Goal: Transaction & Acquisition: Subscribe to service/newsletter

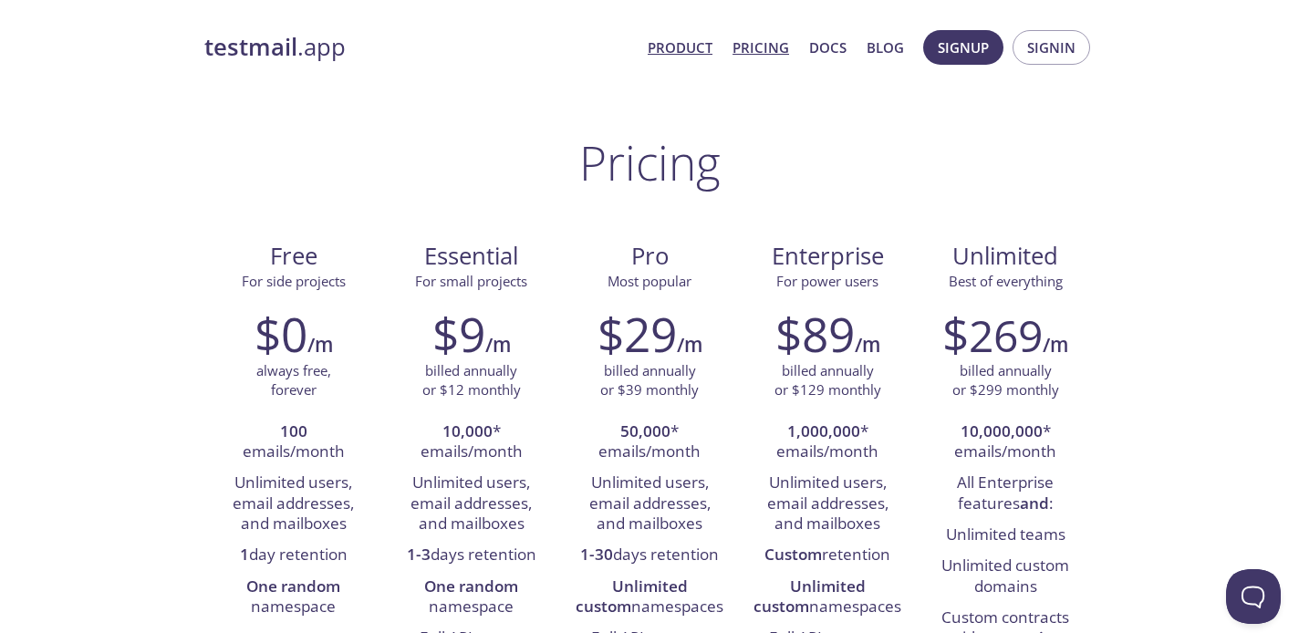
click at [689, 47] on link "Product" at bounding box center [680, 48] width 65 height 24
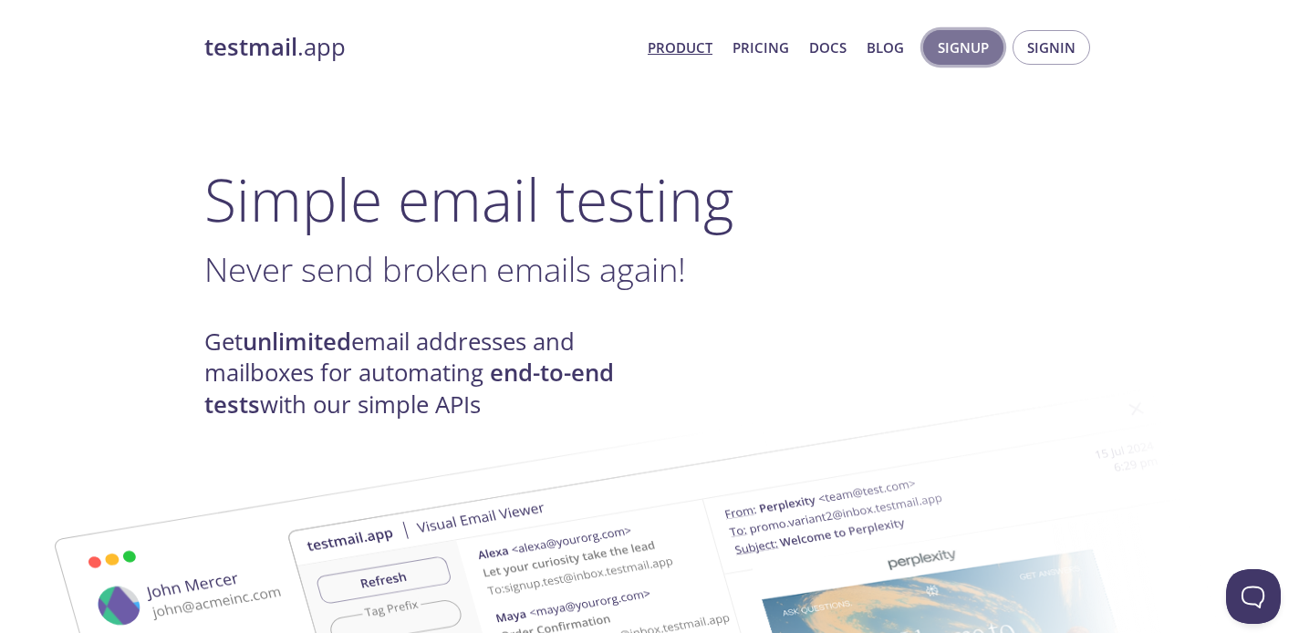
click at [972, 46] on span "Signup" at bounding box center [963, 48] width 51 height 24
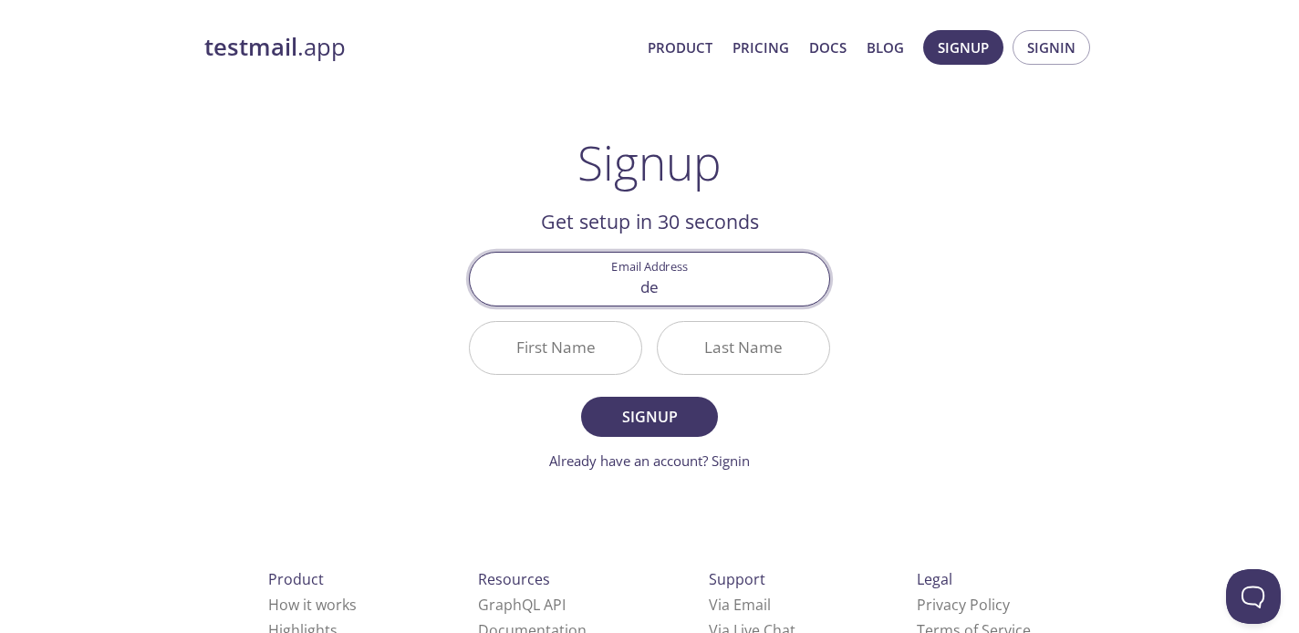
type input "d"
type input "[EMAIL_ADDRESS][DOMAIN_NAME]"
click at [596, 343] on input "First Name" at bounding box center [555, 348] width 171 height 52
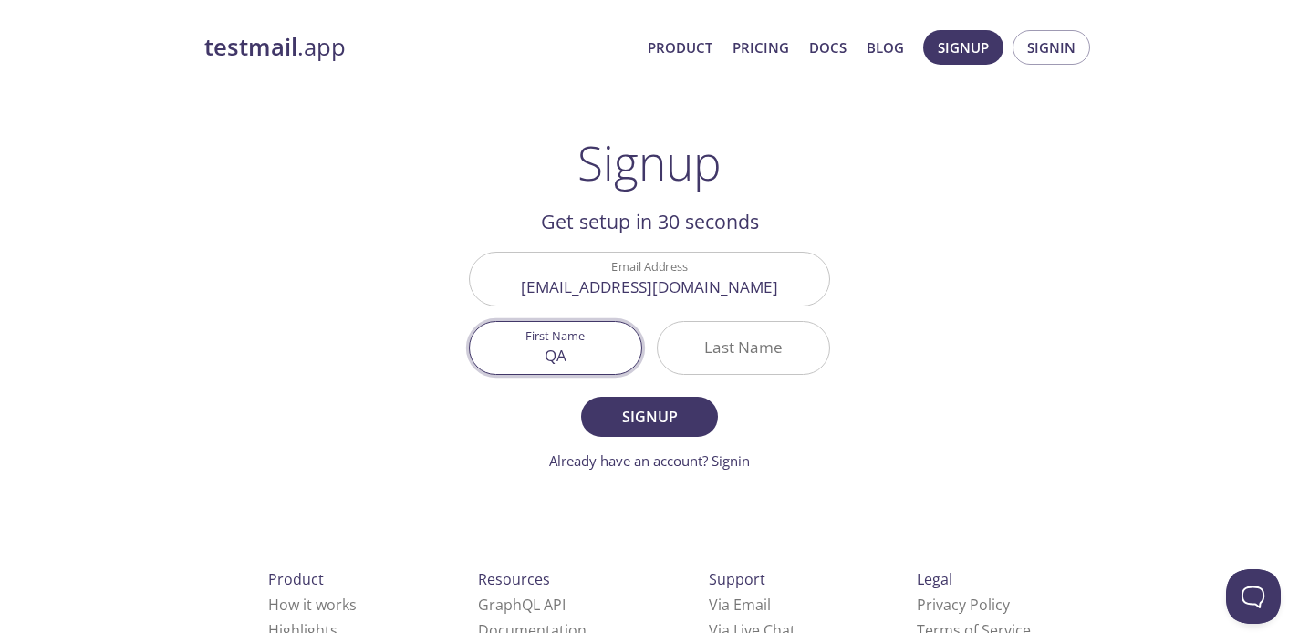
type input "QA"
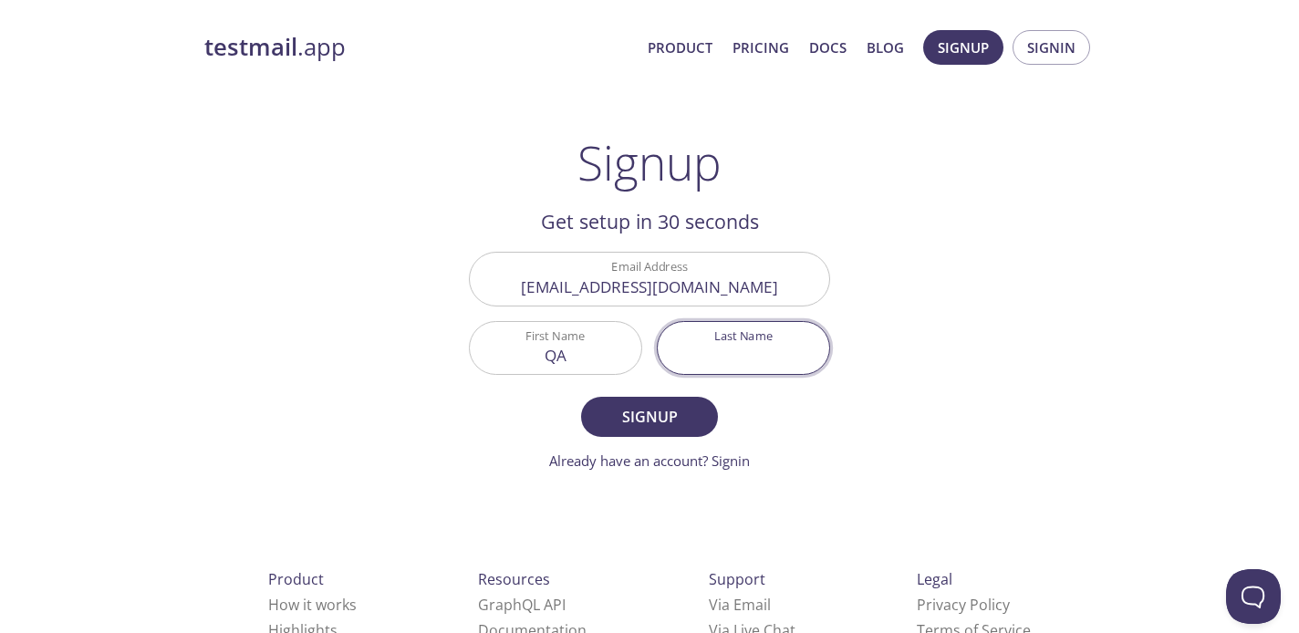
click at [766, 349] on input "Last Name" at bounding box center [743, 348] width 171 height 52
type input "Automation"
click at [660, 417] on span "Signup" at bounding box center [649, 417] width 97 height 26
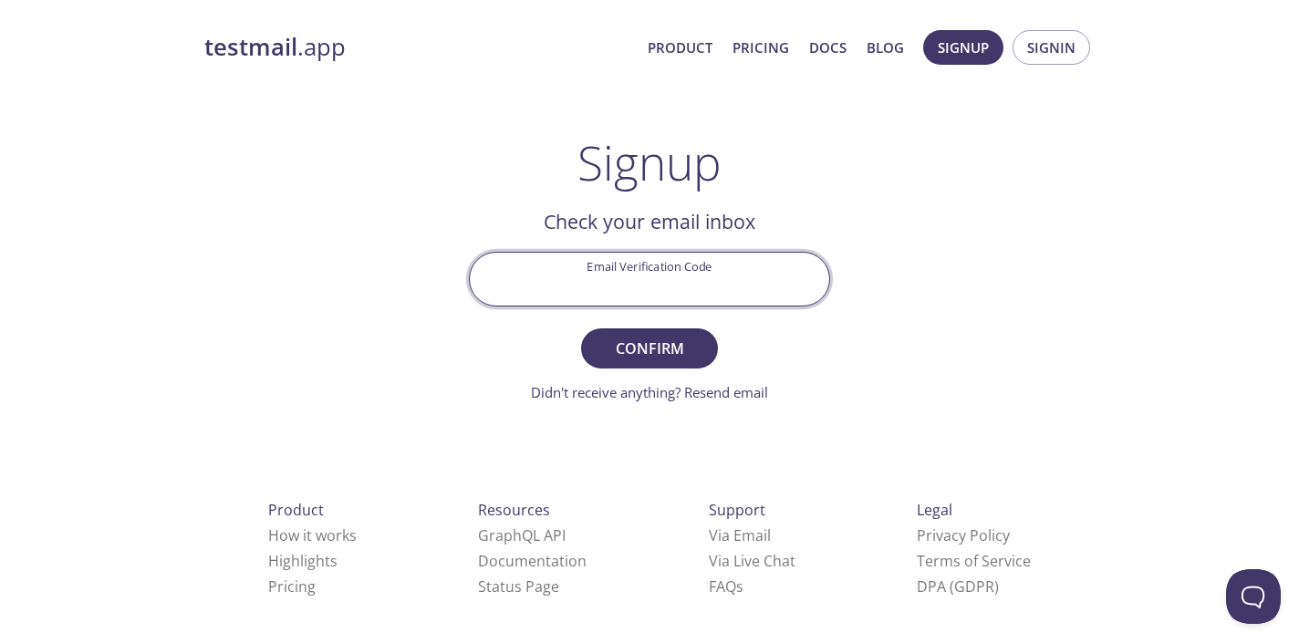
click at [625, 272] on input "Email Verification Code" at bounding box center [649, 279] width 359 height 52
paste input "LAVNPJU"
type input "LAVNPJU"
click at [673, 352] on span "Confirm" at bounding box center [649, 349] width 97 height 26
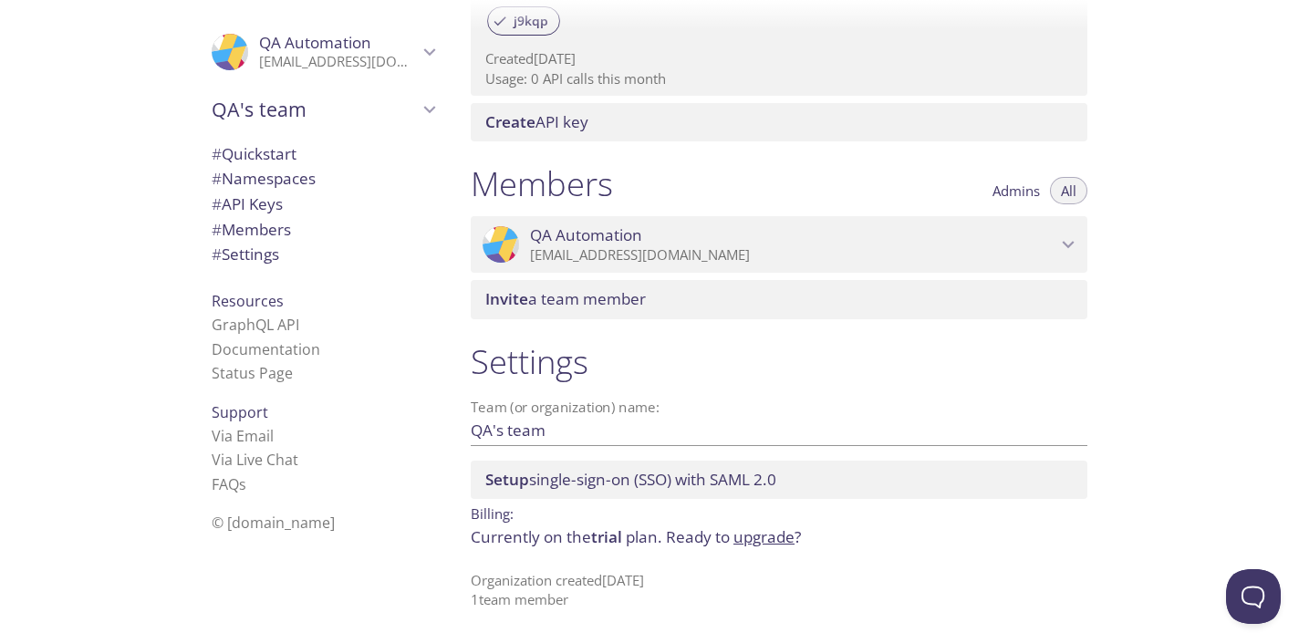
scroll to position [664, 0]
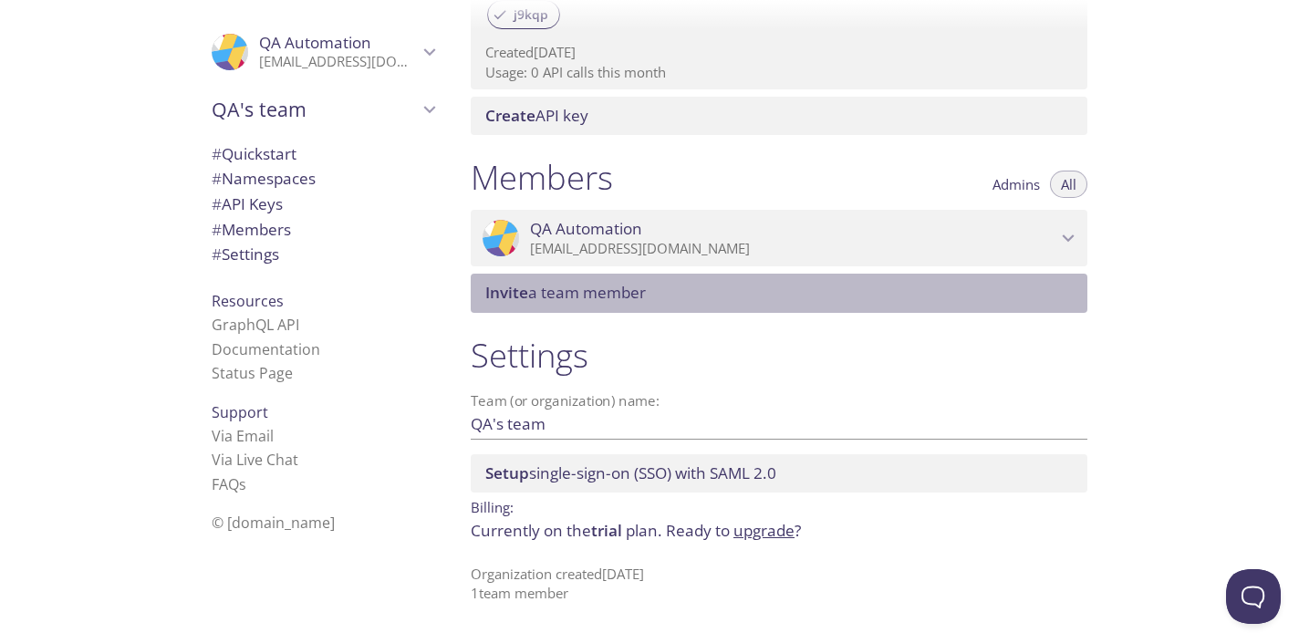
click at [594, 299] on span "Invite a team member" at bounding box center [565, 292] width 161 height 21
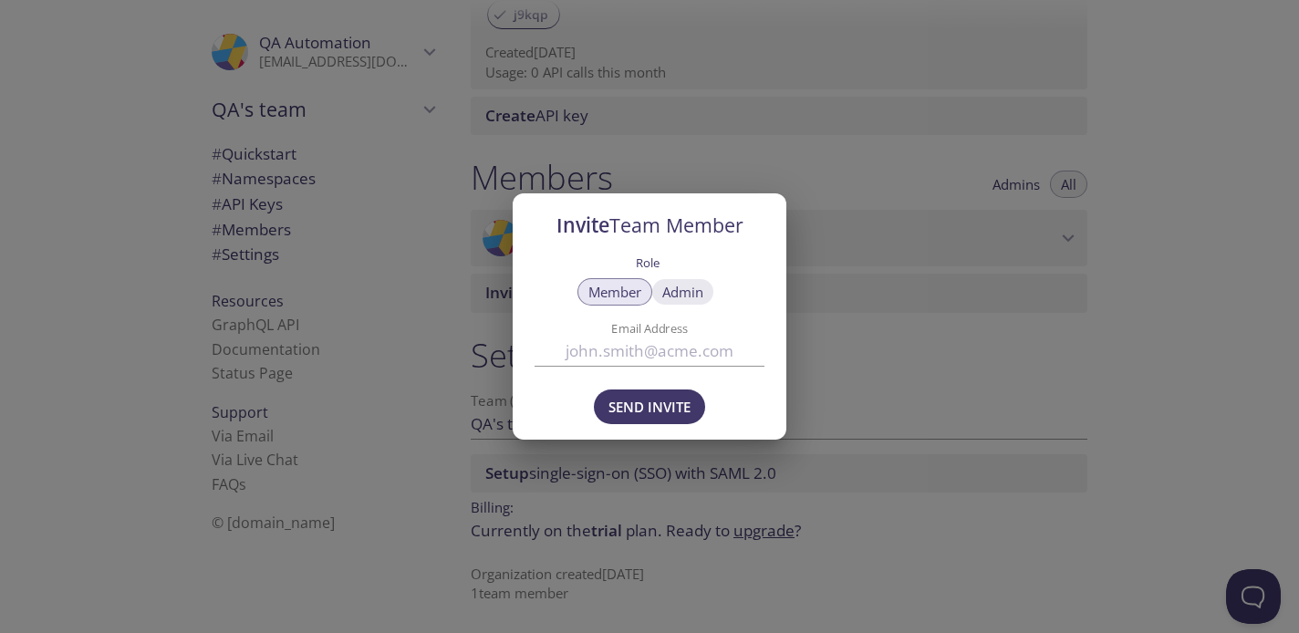
click at [698, 292] on span "Admin" at bounding box center [682, 292] width 41 height 0
click at [613, 354] on input "Email Address" at bounding box center [650, 351] width 230 height 30
type input "d"
paste input "[PERSON_NAME][EMAIL_ADDRESS][PERSON_NAME][DOMAIN_NAME]"
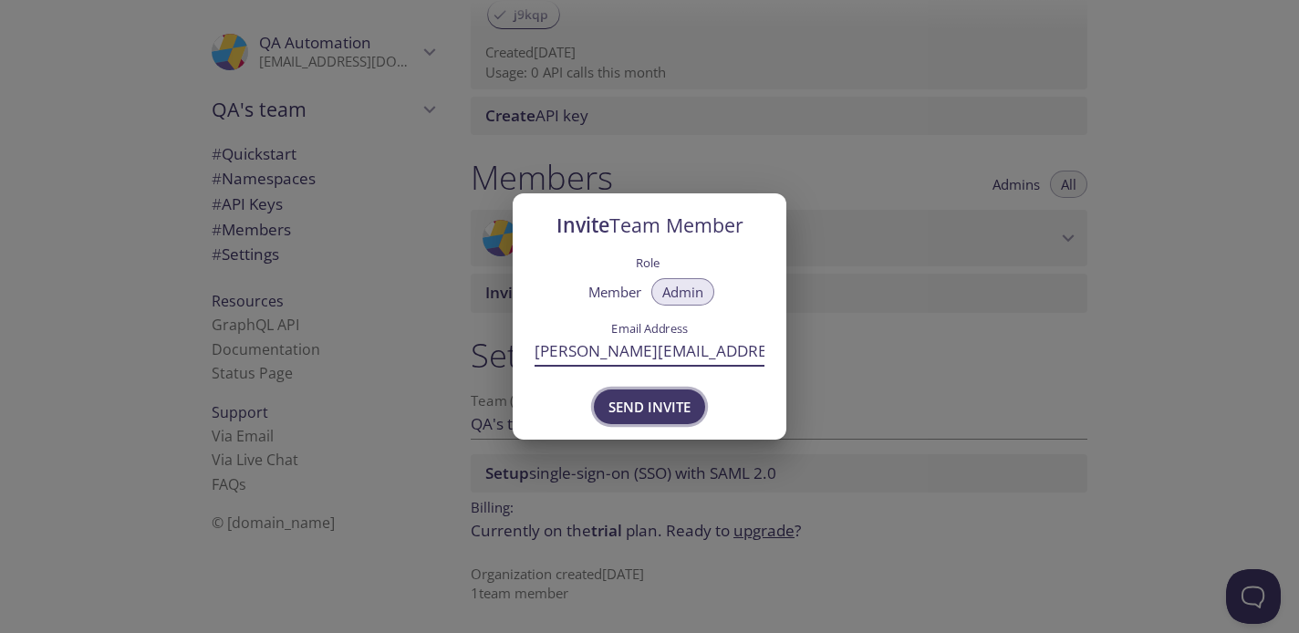
type input "[PERSON_NAME][EMAIL_ADDRESS][PERSON_NAME][DOMAIN_NAME]"
click at [657, 410] on span "Send Invite" at bounding box center [649, 407] width 82 height 24
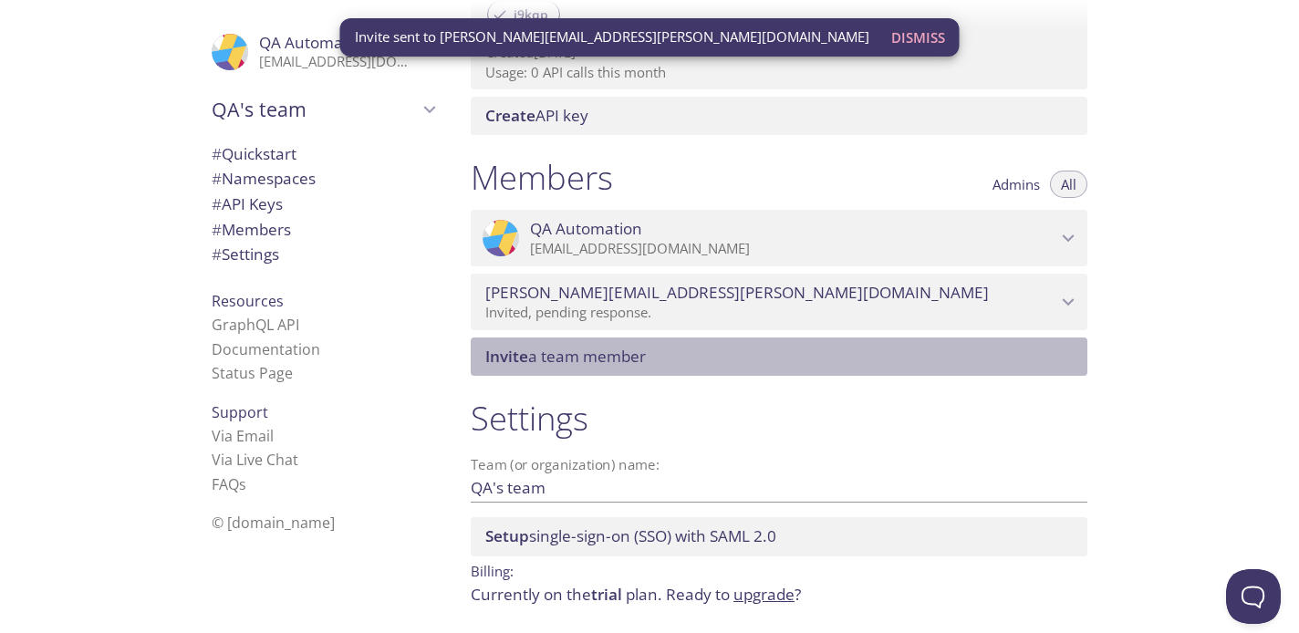
click at [586, 359] on span "Invite a team member" at bounding box center [565, 356] width 161 height 21
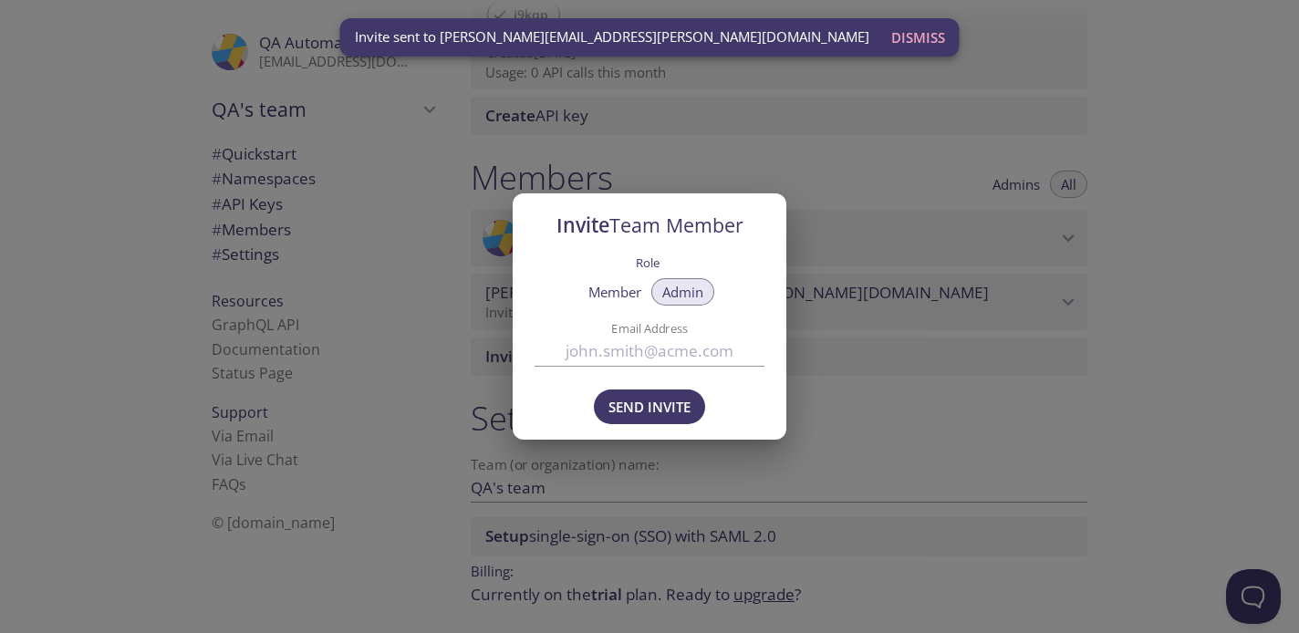
click at [611, 350] on input "Email Address" at bounding box center [650, 351] width 230 height 30
paste input "[PERSON_NAME][EMAIL_ADDRESS][DOMAIN_NAME]"
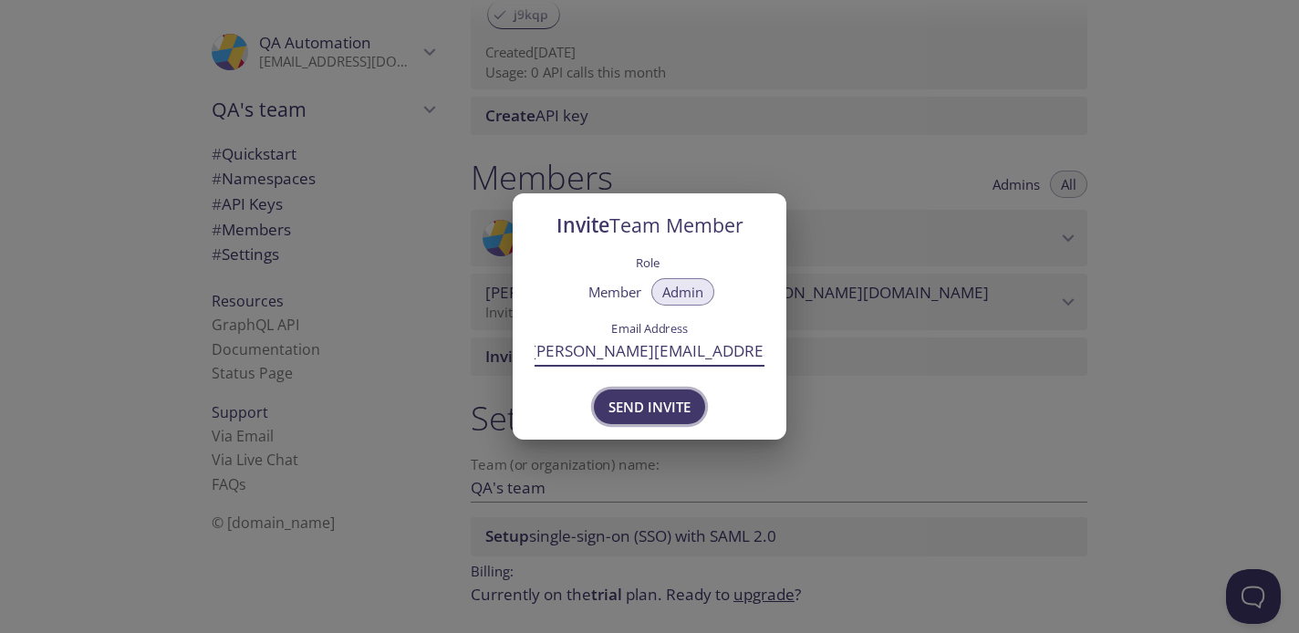
type input "[PERSON_NAME][EMAIL_ADDRESS][DOMAIN_NAME]"
click at [639, 408] on span "Send Invite" at bounding box center [649, 407] width 82 height 24
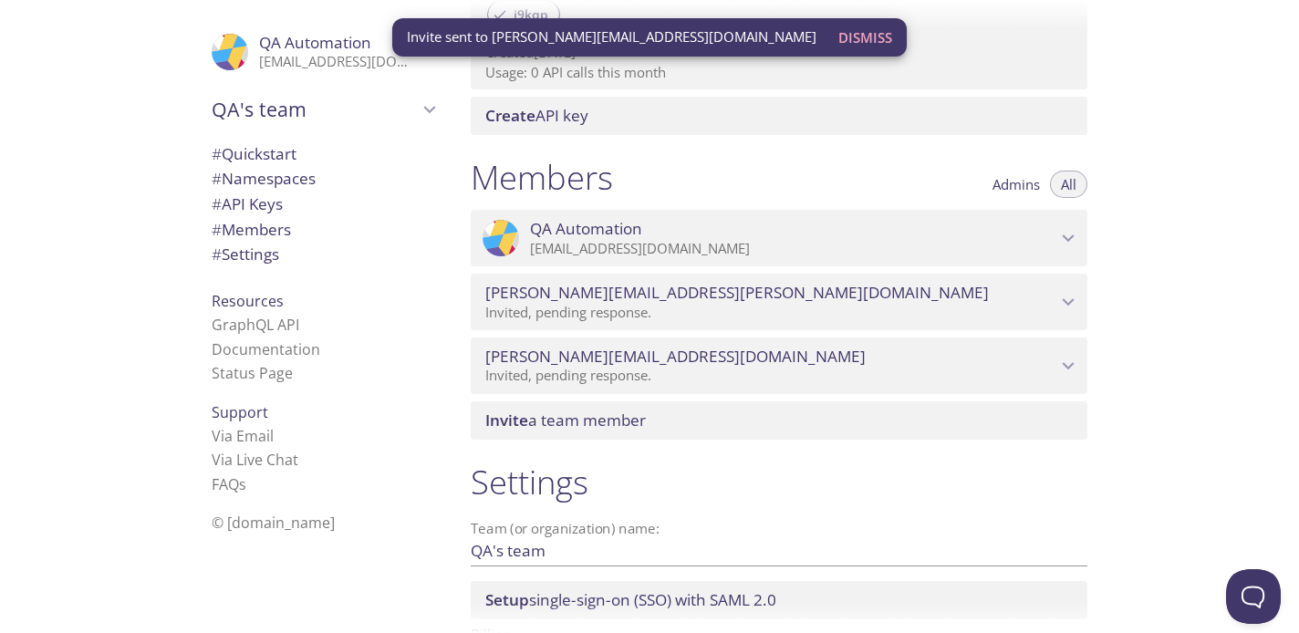
scroll to position [791, 0]
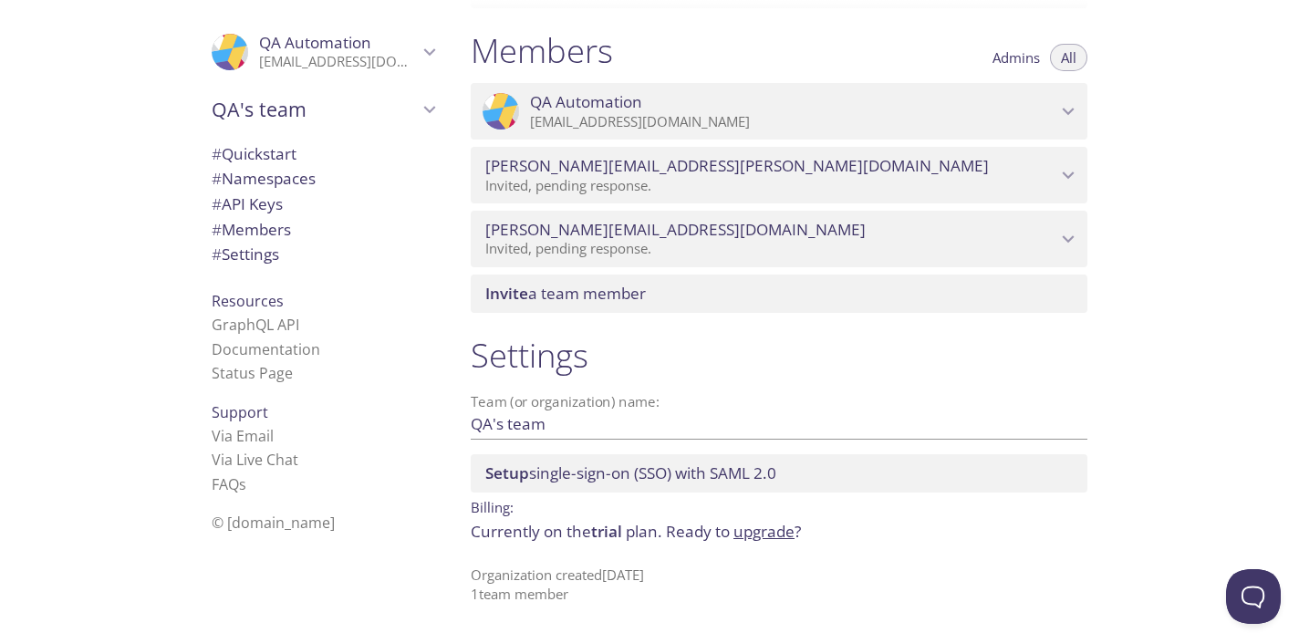
click at [774, 535] on link "upgrade" at bounding box center [763, 531] width 61 height 21
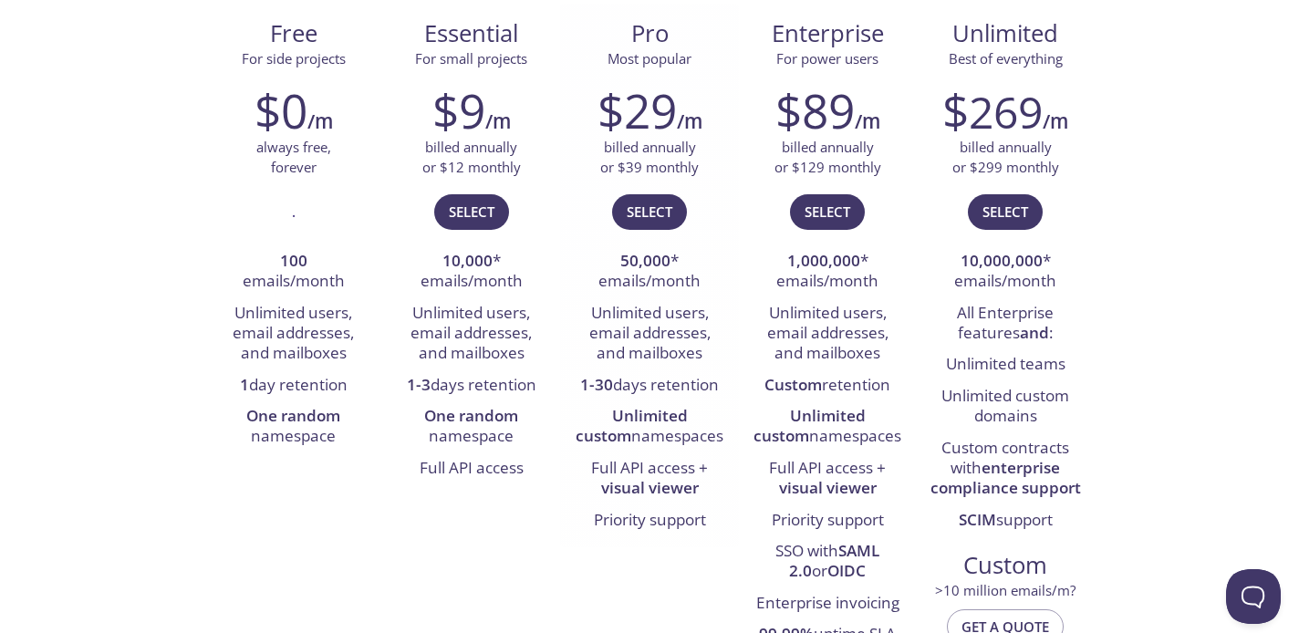
scroll to position [297, 0]
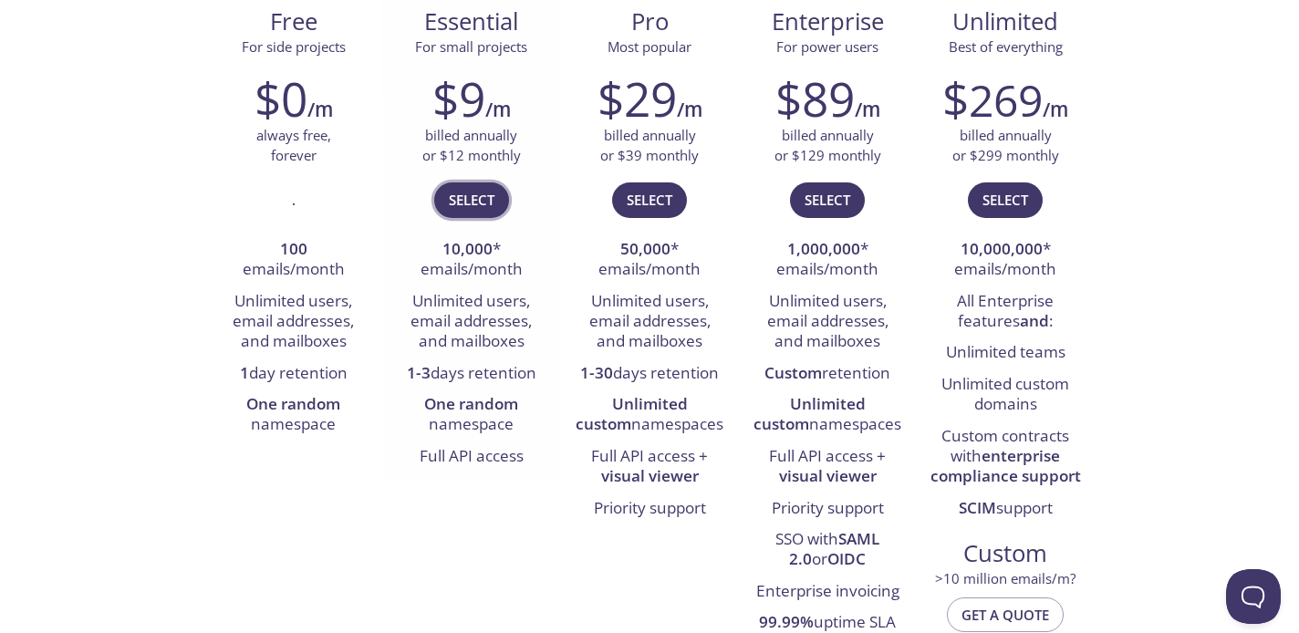
click at [474, 203] on span "Select" at bounding box center [472, 200] width 46 height 24
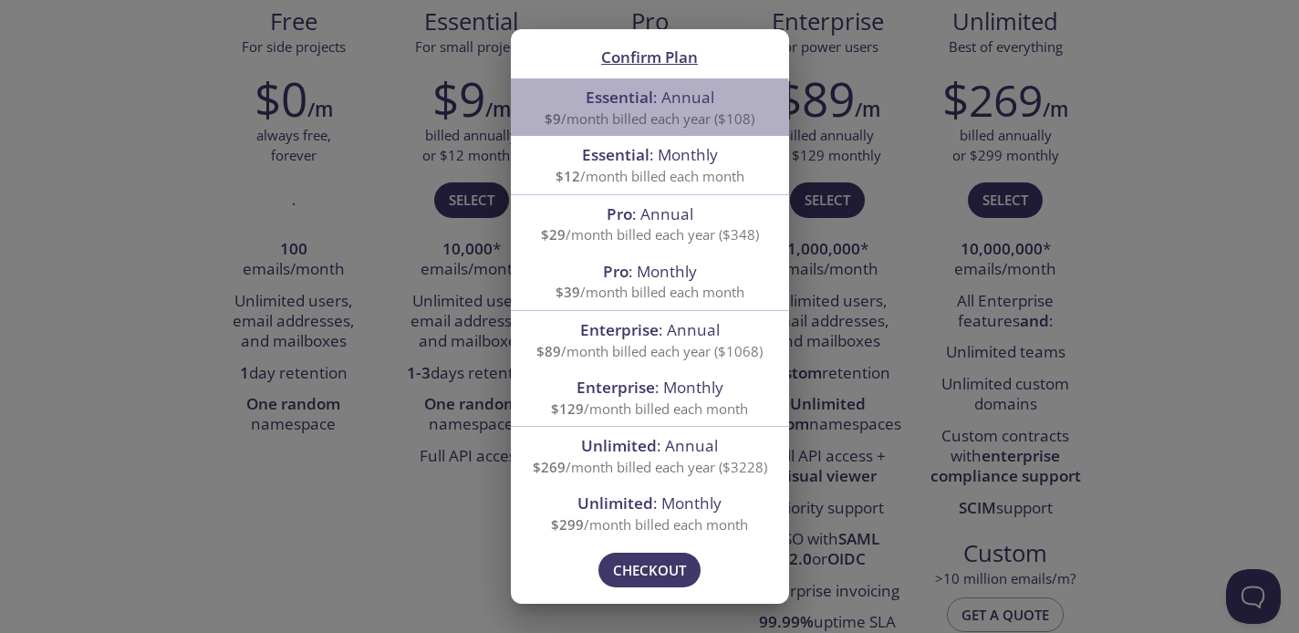
click at [644, 116] on span "$9 /month billed each year ($108)" at bounding box center [650, 118] width 210 height 18
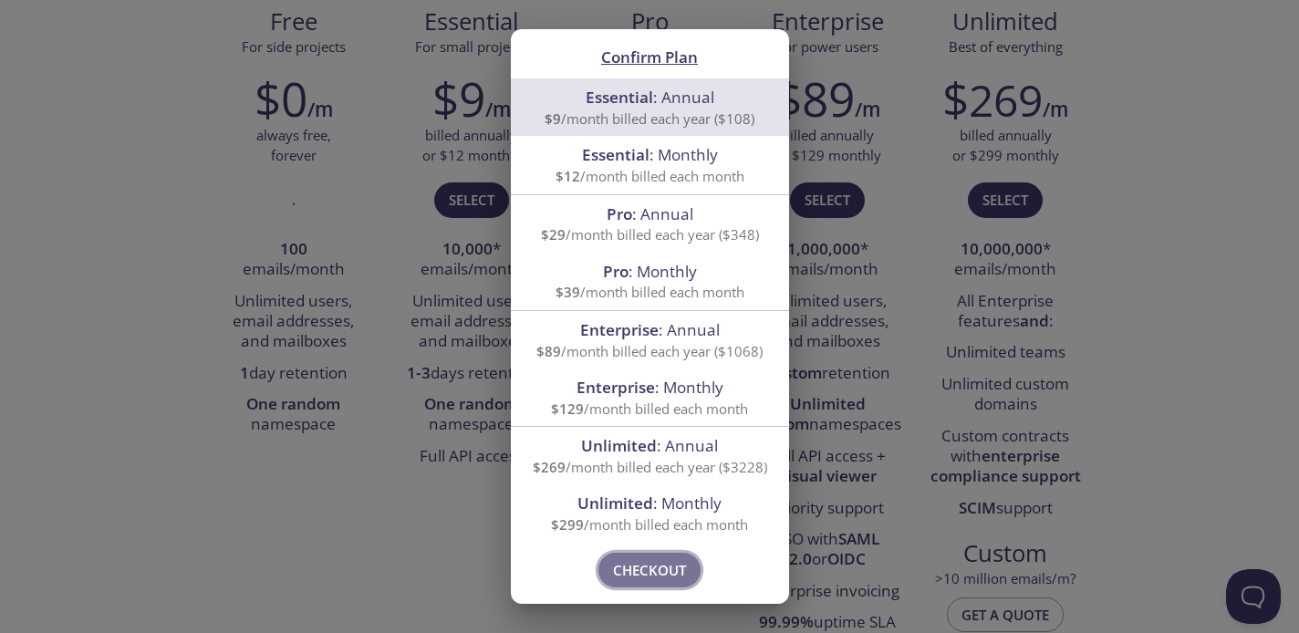
click at [653, 577] on span "Checkout" at bounding box center [649, 570] width 73 height 24
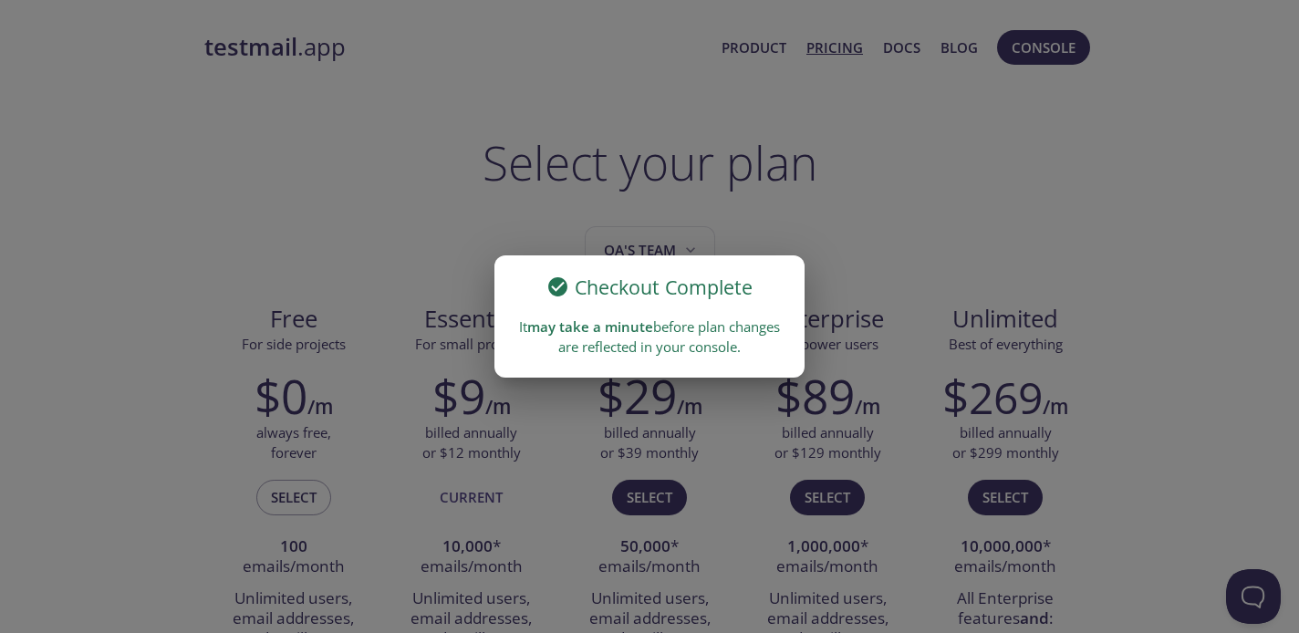
click at [917, 181] on div "Checkout Complete It may take a minute before plan changes are reflected in you…" at bounding box center [649, 316] width 1299 height 633
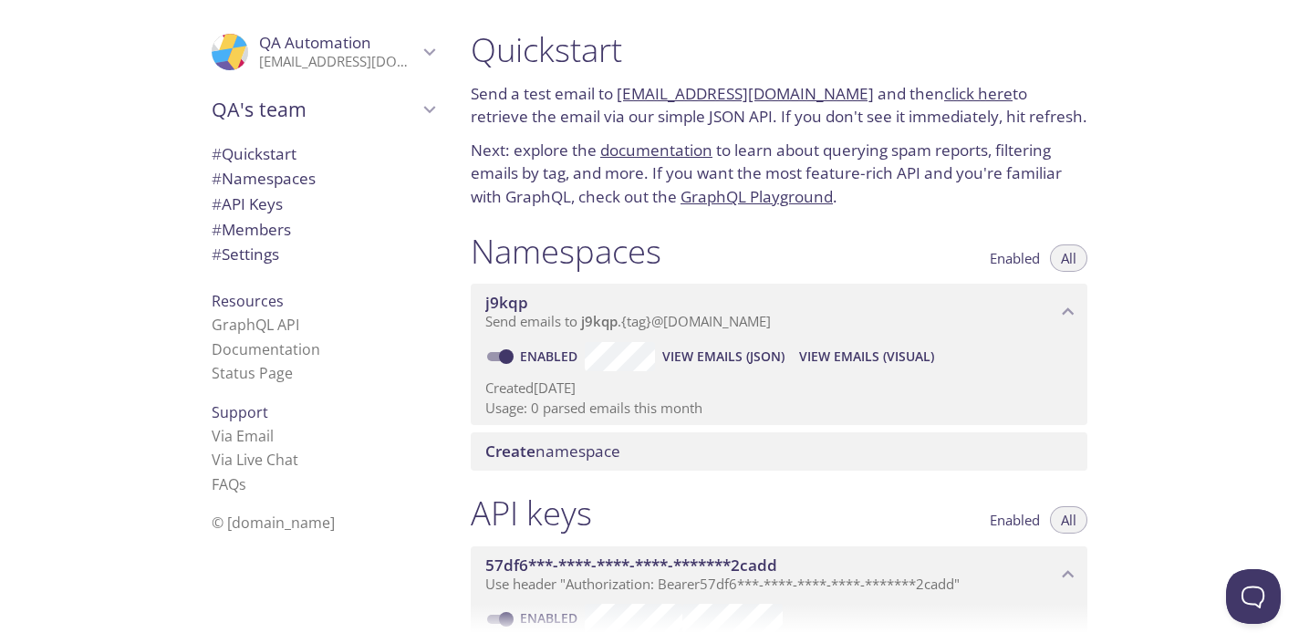
click at [427, 55] on icon "QA Automation" at bounding box center [430, 52] width 24 height 24
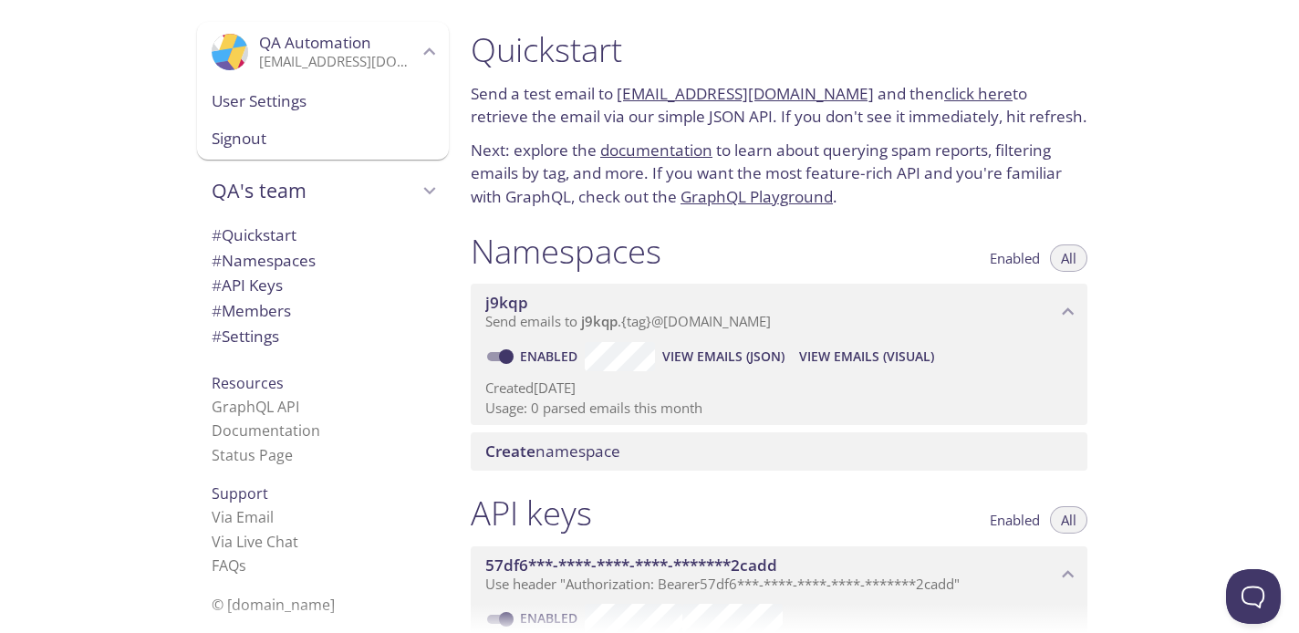
click at [109, 302] on div ".cls-1 { fill: #6d5ca8; } .cls-2 { fill: #3fc191; } .cls-3 { fill: #3b4752; } .…" at bounding box center [228, 316] width 456 height 633
click at [430, 189] on icon "QA's team" at bounding box center [430, 191] width 24 height 24
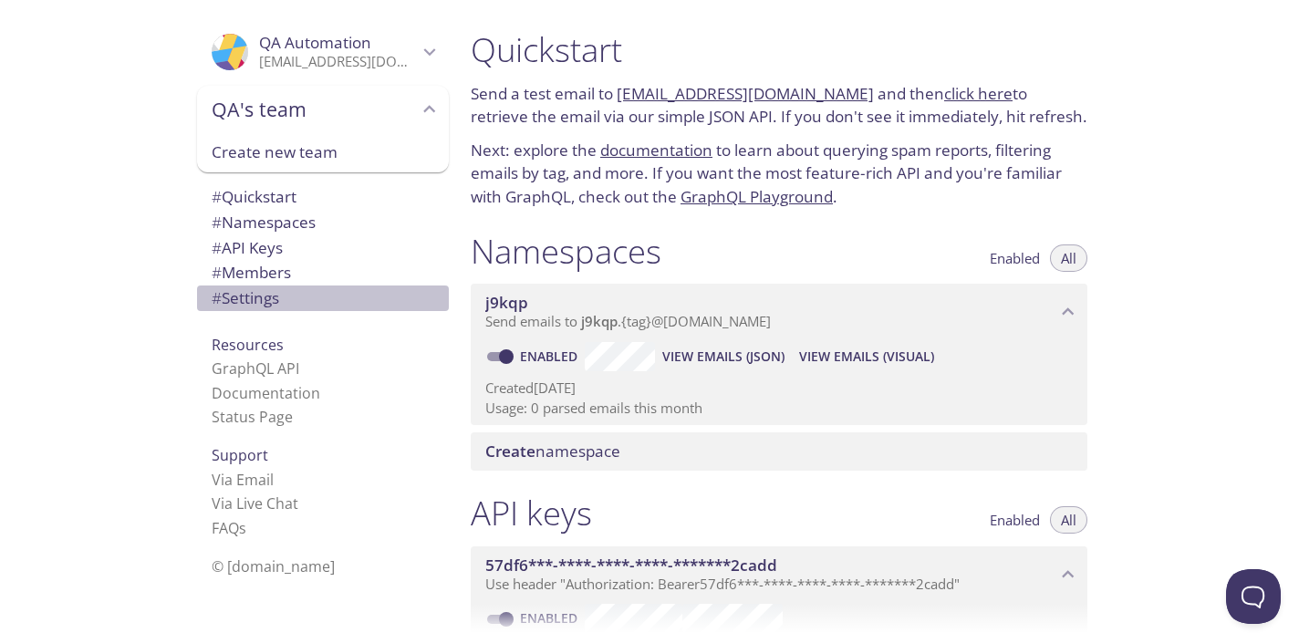
click at [258, 302] on span "# Settings" at bounding box center [246, 297] width 68 height 21
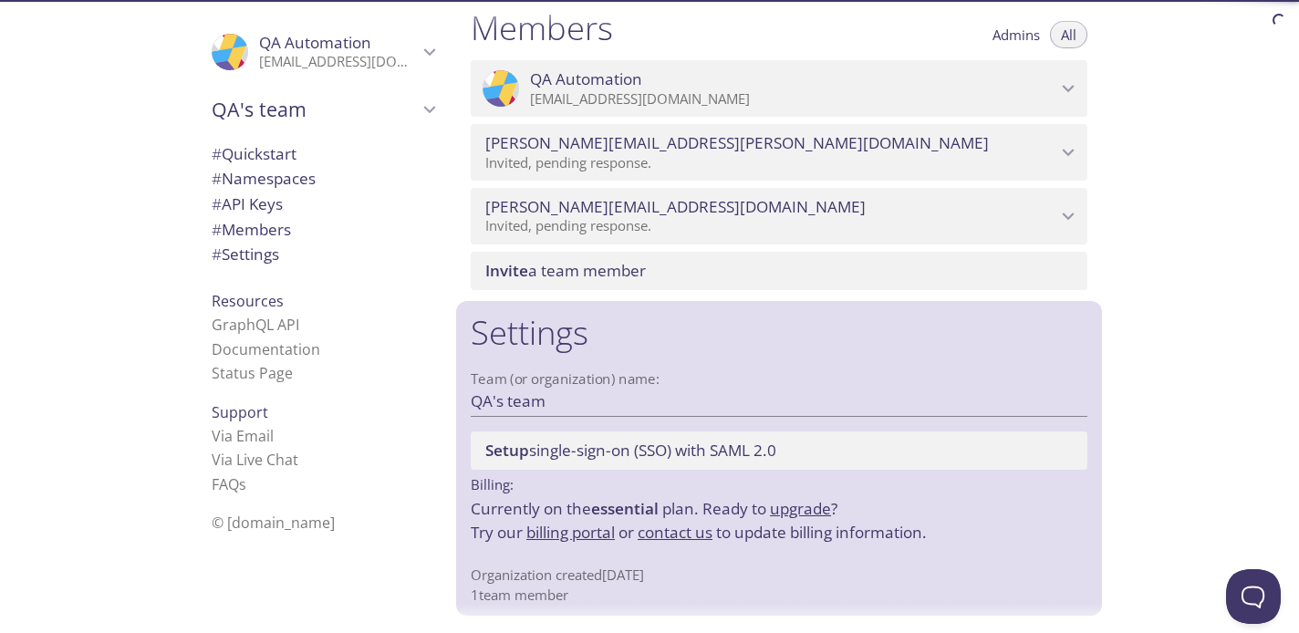
scroll to position [815, 0]
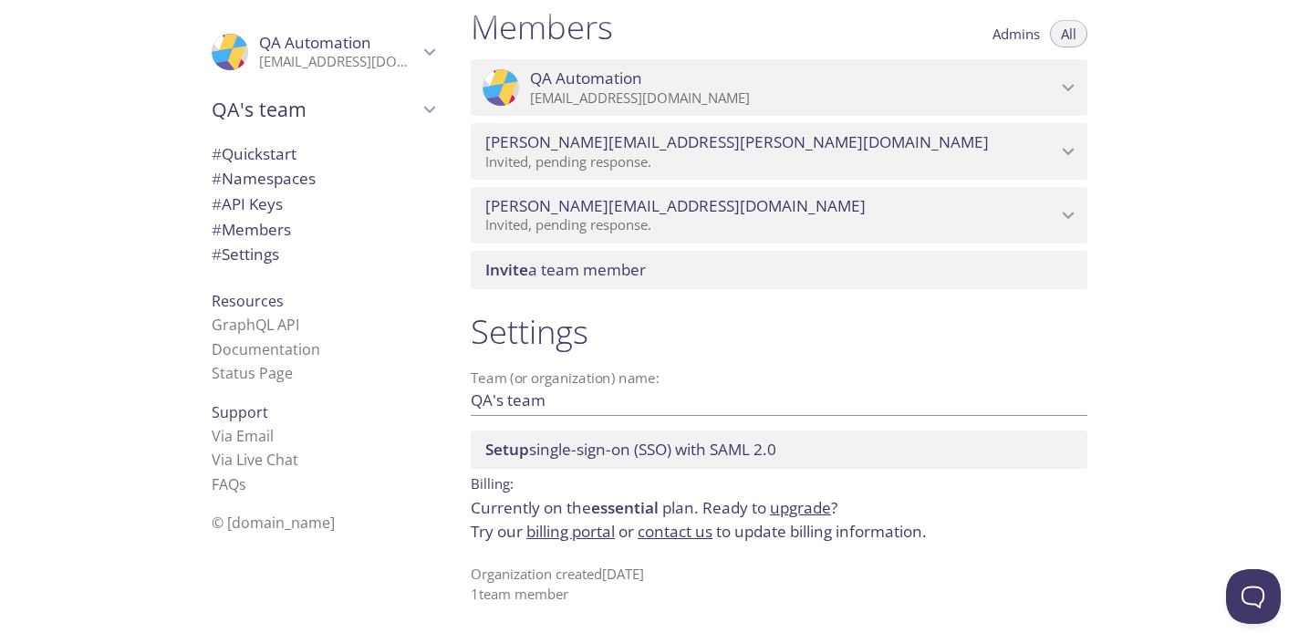
click at [562, 534] on link "billing portal" at bounding box center [570, 531] width 88 height 21
